Goal: Information Seeking & Learning: Learn about a topic

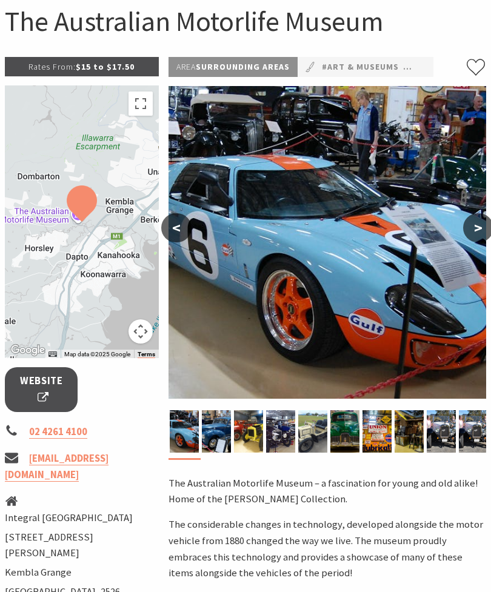
scroll to position [119, 0]
click at [221, 432] on img at bounding box center [216, 431] width 29 height 42
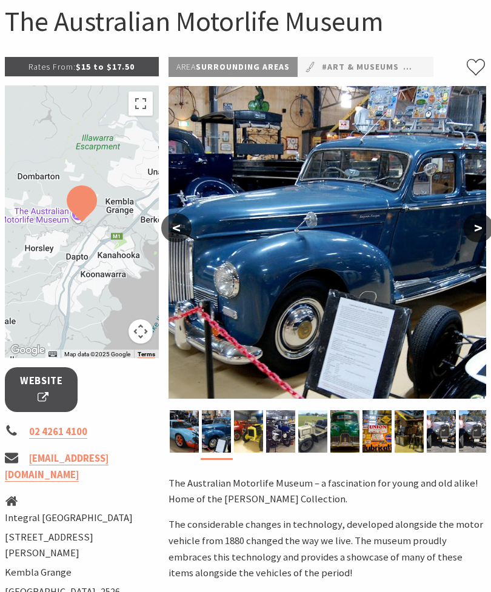
click at [252, 438] on img at bounding box center [248, 431] width 29 height 42
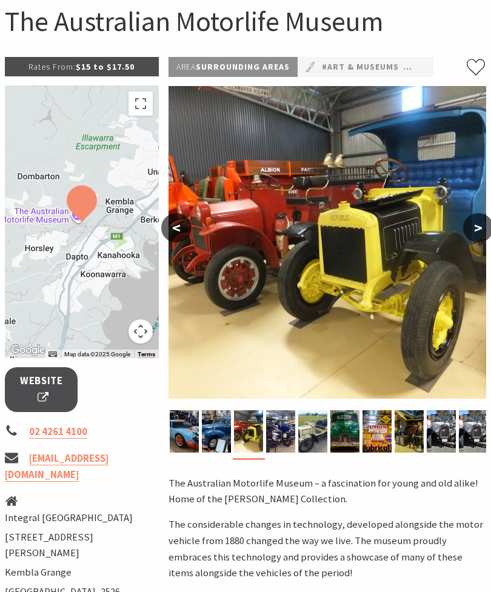
click at [278, 442] on img at bounding box center [280, 431] width 29 height 42
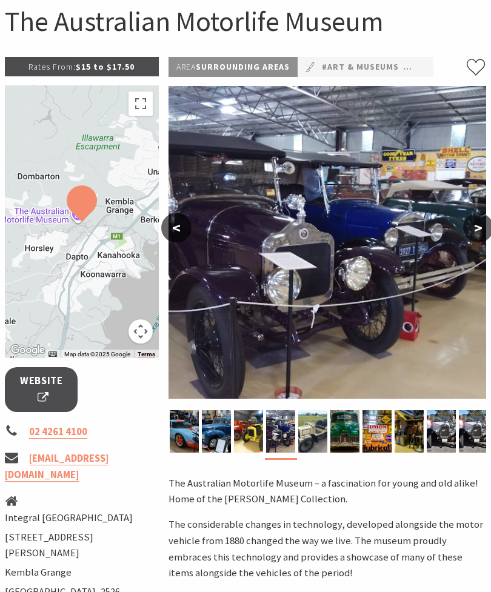
click at [312, 442] on img at bounding box center [312, 431] width 29 height 42
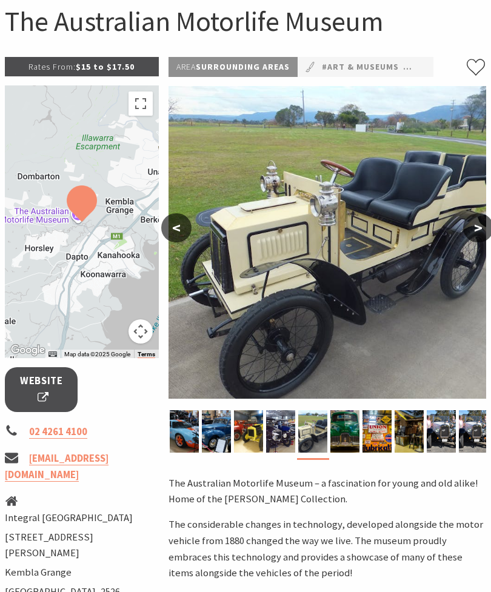
click at [346, 442] on img at bounding box center [344, 431] width 29 height 42
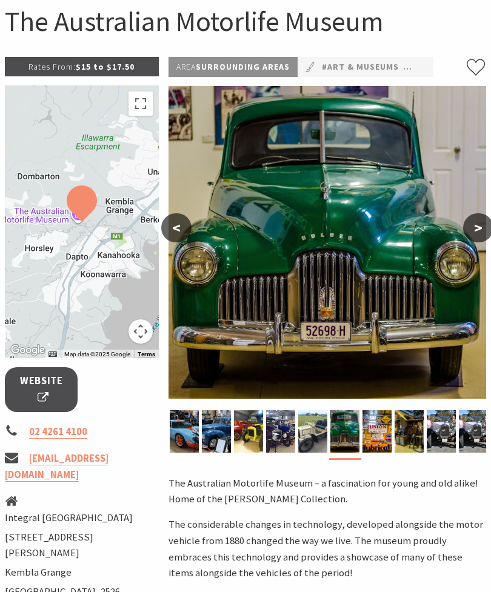
click at [415, 444] on img at bounding box center [409, 431] width 29 height 42
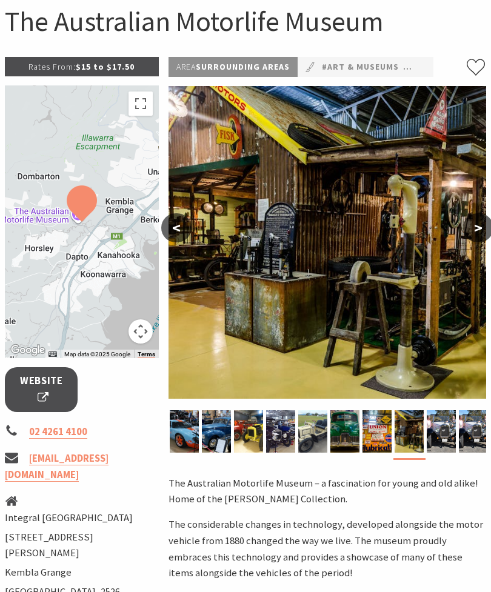
click at [441, 441] on img at bounding box center [441, 431] width 29 height 42
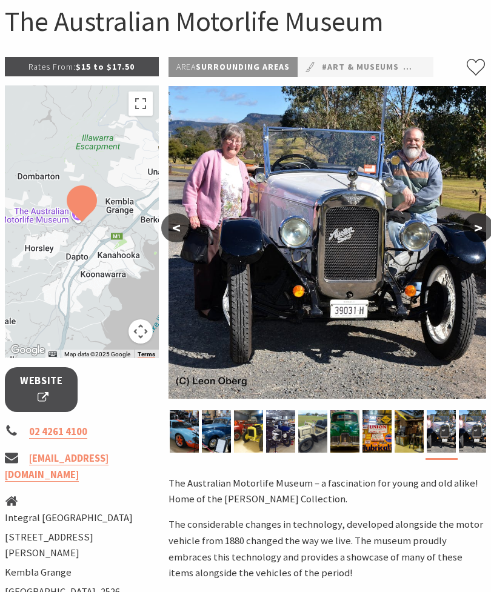
click at [482, 434] on img at bounding box center [473, 431] width 29 height 42
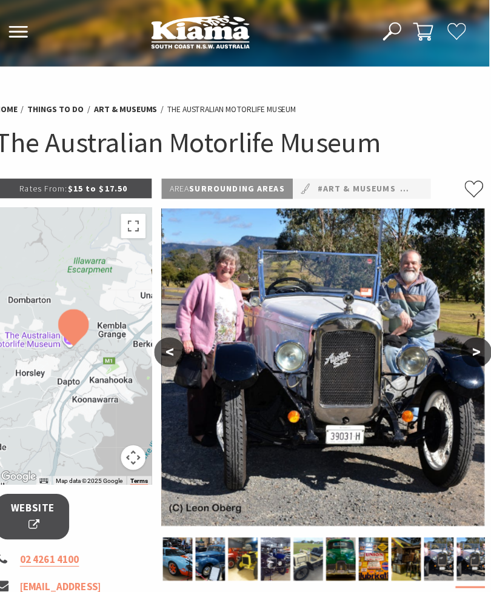
scroll to position [0, 2]
click at [78, 188] on p "Rates From: $15 to $17.50" at bounding box center [79, 185] width 154 height 19
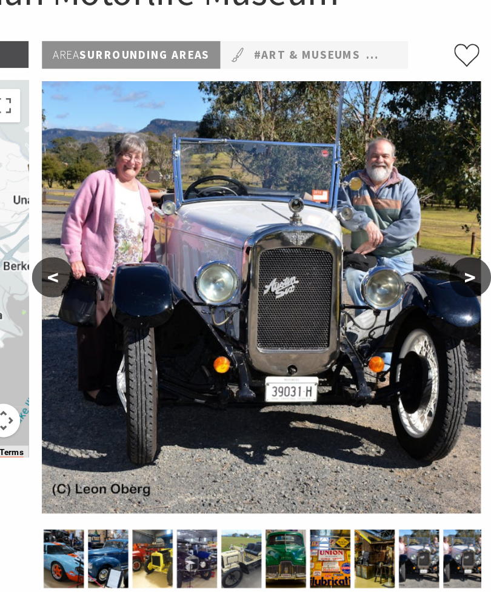
scroll to position [145, 2]
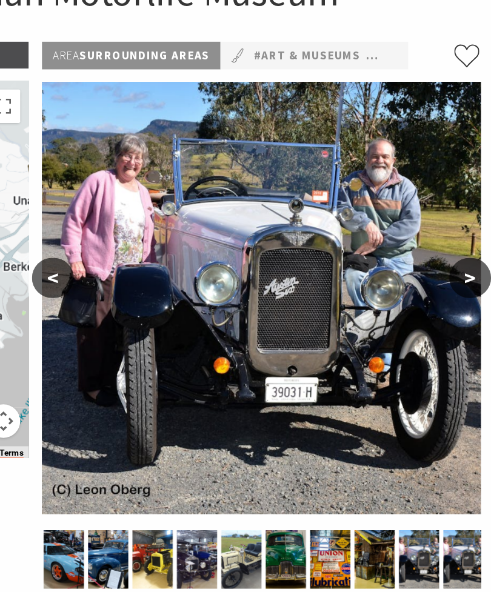
click at [159, 196] on button "<" at bounding box center [174, 201] width 30 height 29
click at [159, 187] on button "<" at bounding box center [174, 201] width 30 height 29
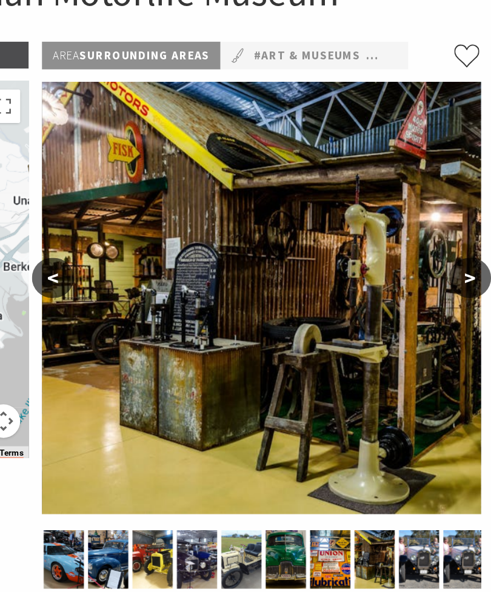
click at [166, 184] on img at bounding box center [325, 215] width 318 height 313
click at [159, 192] on button "<" at bounding box center [174, 201] width 30 height 29
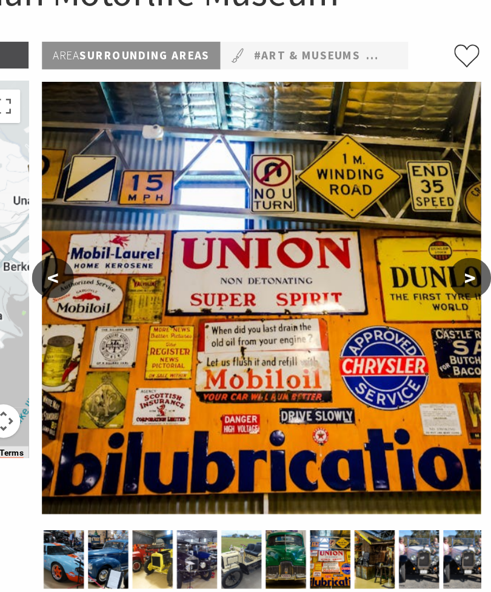
click at [159, 194] on button "<" at bounding box center [174, 201] width 30 height 29
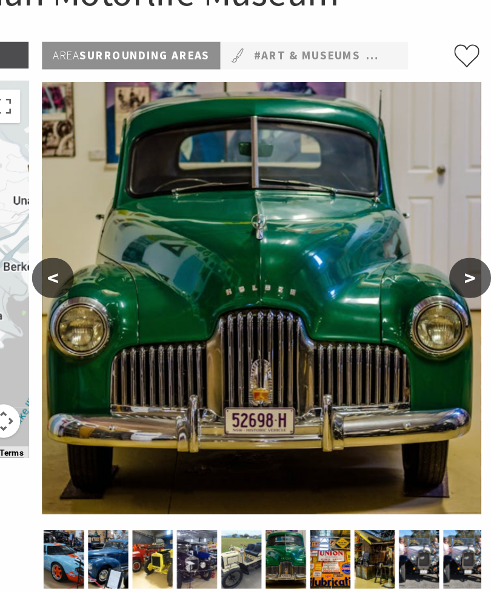
click at [159, 195] on button "<" at bounding box center [174, 201] width 30 height 29
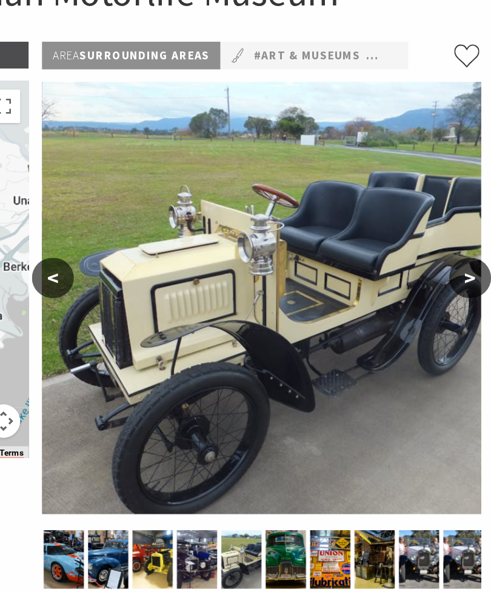
click at [159, 192] on button "<" at bounding box center [174, 201] width 30 height 29
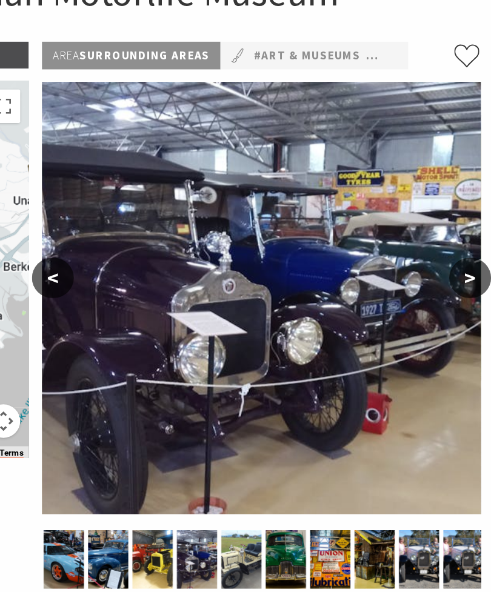
click at [159, 193] on button "<" at bounding box center [174, 201] width 30 height 29
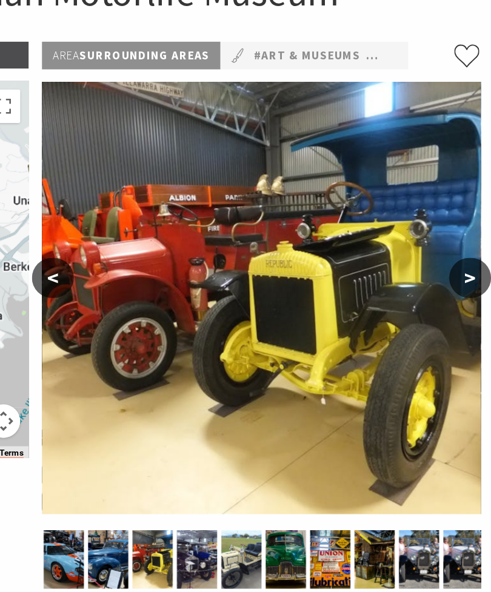
click at [159, 190] on button "<" at bounding box center [174, 201] width 30 height 29
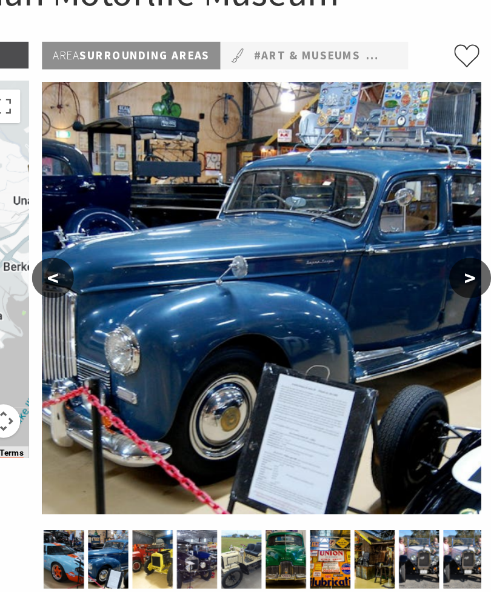
click at [159, 193] on button "<" at bounding box center [174, 201] width 30 height 29
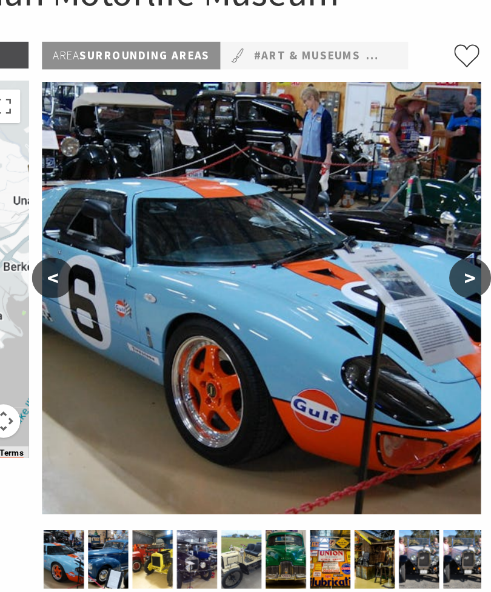
click at [159, 195] on button "<" at bounding box center [174, 201] width 30 height 29
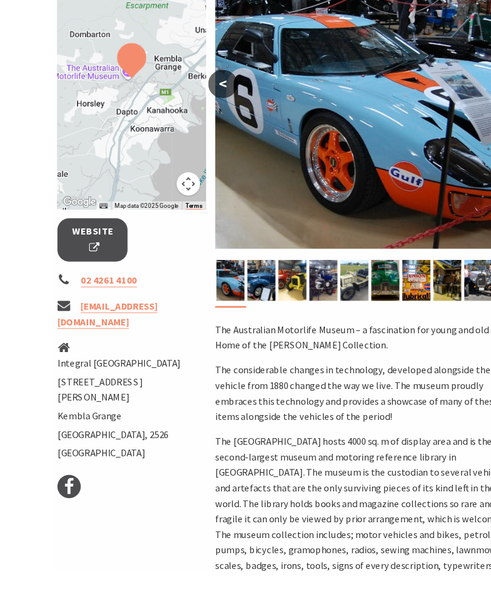
scroll to position [268, 0]
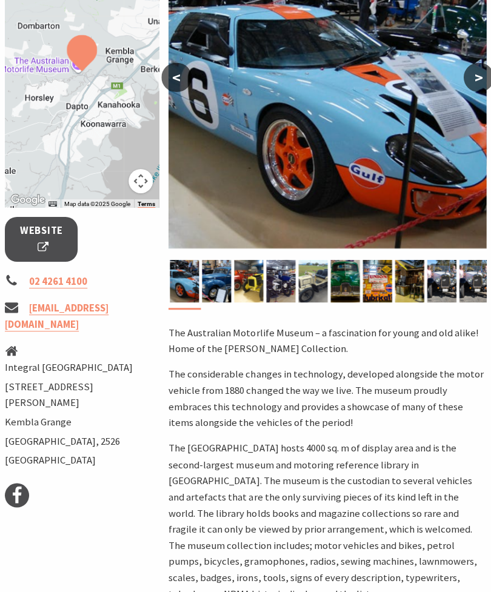
click at [54, 327] on link "[EMAIL_ADDRESS][DOMAIN_NAME]" at bounding box center [57, 317] width 104 height 30
